Goal: Transaction & Acquisition: Purchase product/service

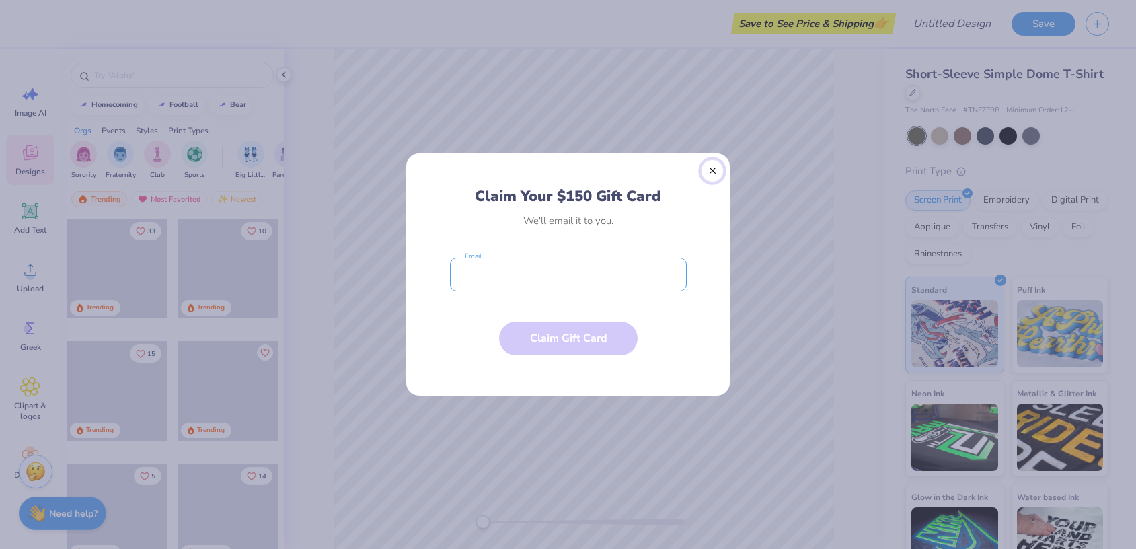
click at [712, 171] on button "Close" at bounding box center [712, 170] width 23 height 23
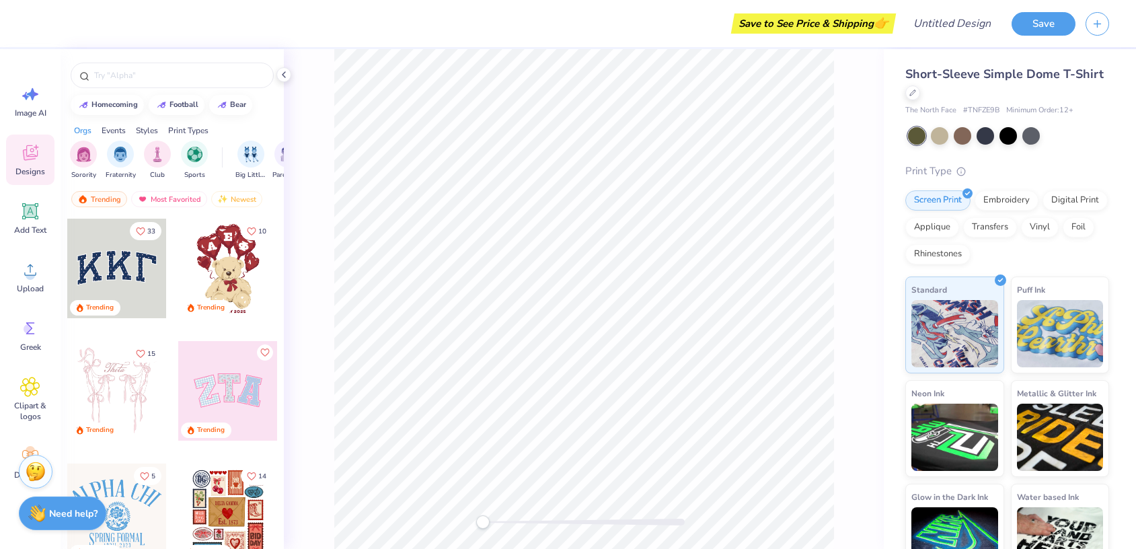
click at [782, 22] on div "Save to See Price & Shipping 👉" at bounding box center [813, 23] width 158 height 20
